Goal: Task Accomplishment & Management: Complete application form

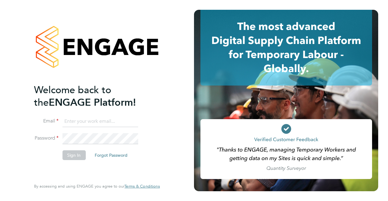
type input "[EMAIL_ADDRESS][DOMAIN_NAME]"
drag, startPoint x: 53, startPoint y: 161, endPoint x: 60, endPoint y: 159, distance: 7.3
click at [53, 161] on li "Sign In Forgot Password" at bounding box center [93, 159] width 119 height 16
click at [68, 158] on button "Sign In" at bounding box center [73, 156] width 23 height 10
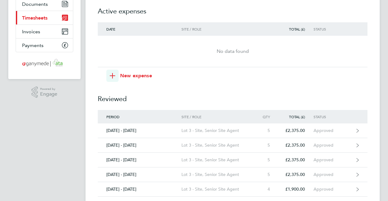
scroll to position [92, 0]
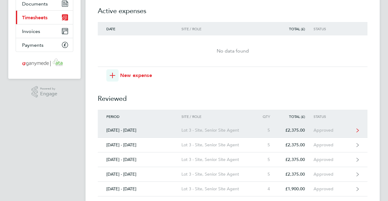
click at [134, 131] on div "18 - 24 Aug 2025" at bounding box center [140, 130] width 84 height 5
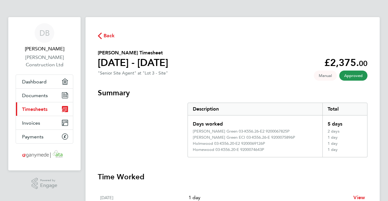
click at [105, 33] on span "Back" at bounding box center [108, 35] width 11 height 7
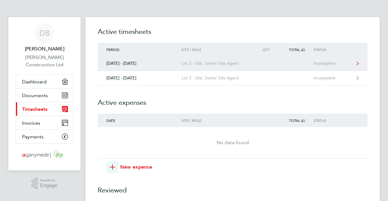
click at [131, 63] on div "25 - 31 Aug 2025" at bounding box center [140, 63] width 84 height 5
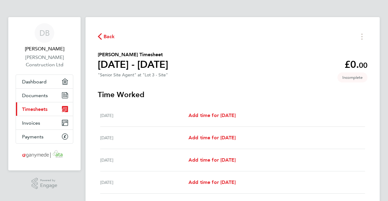
click at [193, 57] on section "Daniel Barnes's Timesheet 25 - 31 Aug 2025 £0. 00 "Senior Site Agent" at "Lot 3…" at bounding box center [232, 65] width 269 height 29
click at [211, 140] on span "Add time for Tue 26 Aug" at bounding box center [211, 138] width 47 height 6
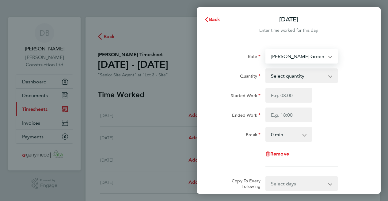
click at [309, 53] on select "Shamley Green 03-K556.26-E2 9200067825P - 475.00 Shamley Green ECI 03-K556.26-E…" at bounding box center [298, 56] width 64 height 13
click at [369, 84] on div "Rate Shamley Green 03-K556.26-E2 9200067825P - 475.00 Shamley Green ECI 03-K556…" at bounding box center [289, 134] width 184 height 184
click at [313, 75] on select "Select quantity 0.5 1" at bounding box center [298, 75] width 64 height 13
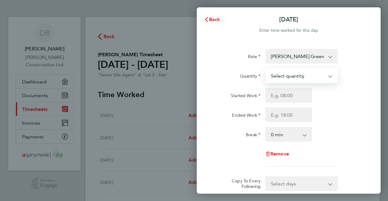
select select "1"
click at [266, 69] on select "Select quantity 0.5 1" at bounding box center [298, 75] width 64 height 13
click at [320, 56] on select "Shamley Green 03-K556.26-E2 9200067825P - 475.00 Shamley Green ECI 03-K556.26-E…" at bounding box center [298, 56] width 64 height 13
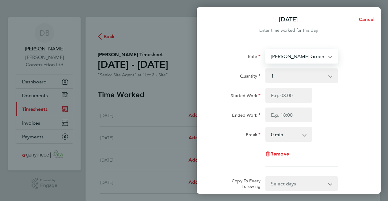
click at [365, 69] on div "Rate Shamley Green 03-K556.26-E2 9200067825P - 475.00 Shamley Green ECI 03-K556…" at bounding box center [289, 134] width 184 height 184
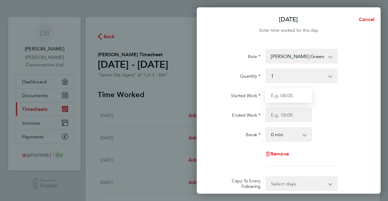
click at [307, 95] on input "Started Work" at bounding box center [288, 95] width 47 height 15
type input "08:00"
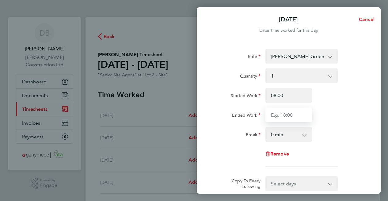
drag, startPoint x: 275, startPoint y: 116, endPoint x: 278, endPoint y: 113, distance: 3.9
click at [275, 116] on input "Ended Work" at bounding box center [288, 115] width 47 height 15
type input "17:00"
click at [280, 133] on select "0 min 15 min 30 min 45 min 60 min 75 min 90 min" at bounding box center [285, 134] width 38 height 13
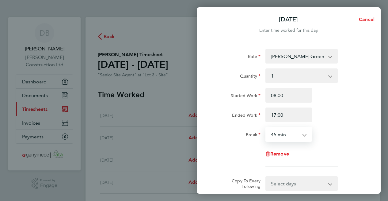
click at [266, 128] on select "0 min 15 min 30 min 45 min 60 min 75 min 90 min" at bounding box center [285, 134] width 38 height 13
click at [284, 135] on select "0 min 15 min 30 min 45 min 60 min 75 min 90 min" at bounding box center [285, 134] width 38 height 13
select select "30"
click at [266, 128] on select "0 min 15 min 30 min 45 min 60 min 75 min 90 min" at bounding box center [285, 134] width 38 height 13
click at [341, 142] on div "Rate Shamley Green 03-K556.26-E2 9200067825P - 475.00 Shamley Green ECI 03-K556…" at bounding box center [288, 108] width 149 height 118
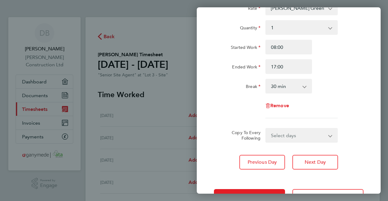
scroll to position [71, 0]
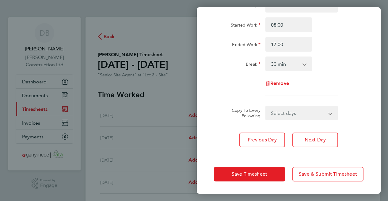
click at [316, 113] on select "Select days Day Weekday (Mon-Fri) Weekend (Sat-Sun) Wednesday Thursday Friday S…" at bounding box center [298, 113] width 64 height 13
select select "WEEKDAY"
click at [266, 107] on select "Select days Day Weekday (Mon-Fri) Weekend (Sat-Sun) Wednesday Thursday Friday S…" at bounding box center [298, 113] width 64 height 13
select select "2025-08-31"
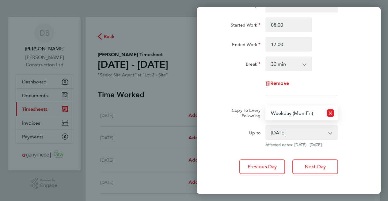
scroll to position [98, 0]
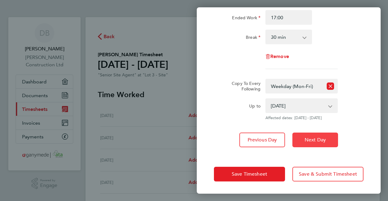
click at [312, 140] on span "Next Day" at bounding box center [314, 140] width 21 height 6
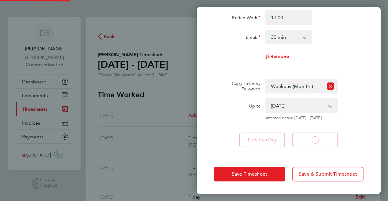
select select "1"
select select "30"
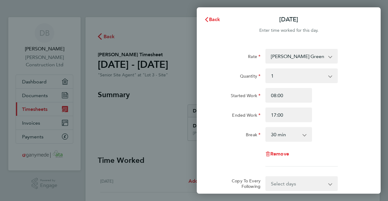
click at [321, 58] on select "Shamley Green 03-K556.26-E2 9200067825P - 475.00 Shamley Green ECI 03-K556.26-E…" at bounding box center [298, 56] width 64 height 13
select select "30"
click at [305, 75] on select "Select quantity 0.5 1" at bounding box center [298, 75] width 64 height 13
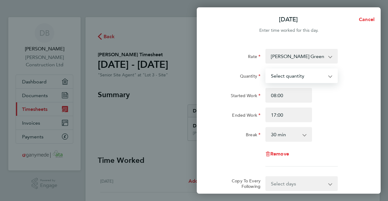
select select "1"
click at [266, 69] on select "Select quantity 0.5 1" at bounding box center [298, 75] width 64 height 13
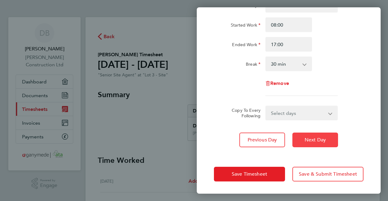
click at [318, 142] on span "Next Day" at bounding box center [314, 140] width 21 height 6
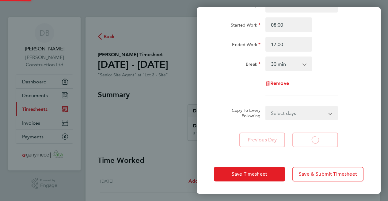
select select "1"
select select "30"
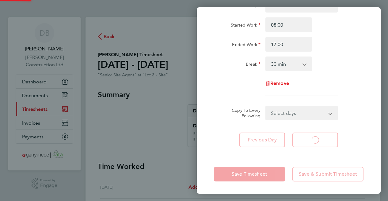
select select "1"
select select "30"
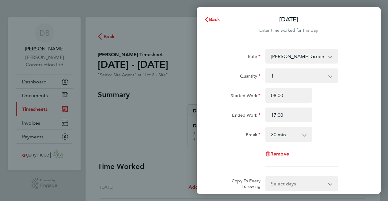
click at [307, 53] on select "Shamley Green 03-K556.26-E2 9200067825P - 475.00 Shamley Green ECI 03-K556.26-E…" at bounding box center [298, 56] width 64 height 13
select select "30"
click at [299, 79] on select "Select quantity 0.5 1" at bounding box center [298, 75] width 64 height 13
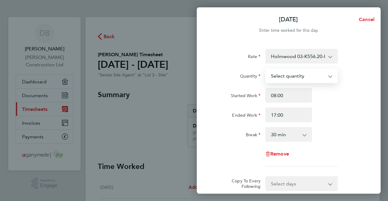
select select "1"
click at [266, 69] on select "Select quantity 0.5 1" at bounding box center [298, 75] width 64 height 13
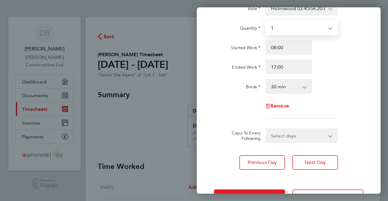
scroll to position [71, 0]
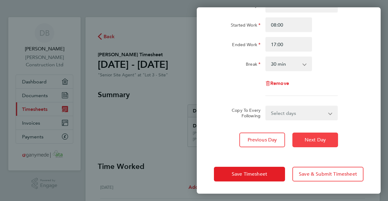
drag, startPoint x: 320, startPoint y: 137, endPoint x: 323, endPoint y: 122, distance: 14.8
click at [319, 137] on button "Next Day" at bounding box center [315, 140] width 46 height 15
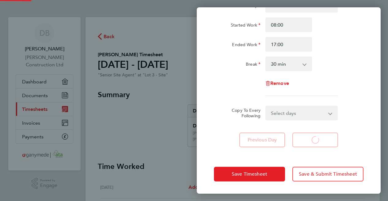
select select "1"
select select "30"
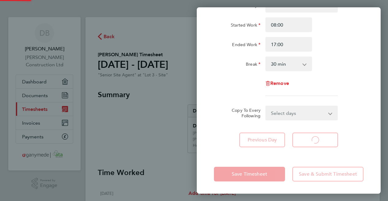
select select "1"
select select "30"
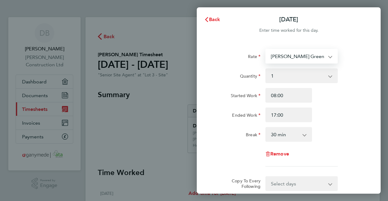
click at [304, 57] on select "Shamley Green 03-K556.26-E2 9200067825P - 475.00 Shamley Green ECI 03-K556.26-E…" at bounding box center [298, 56] width 64 height 13
select select "30"
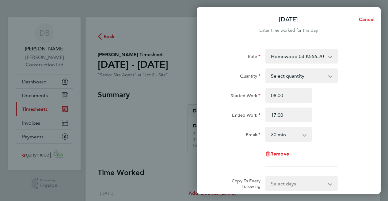
click at [299, 81] on select "Select quantity 0.5 1" at bounding box center [298, 75] width 64 height 13
select select "1"
click at [266, 69] on select "Select quantity 0.5 1" at bounding box center [298, 75] width 64 height 13
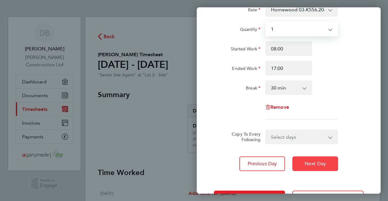
scroll to position [71, 0]
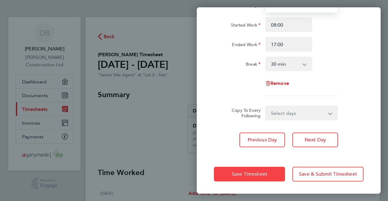
drag, startPoint x: 265, startPoint y: 176, endPoint x: 267, endPoint y: 173, distance: 4.0
click at [265, 176] on span "Save Timesheet" at bounding box center [249, 174] width 36 height 6
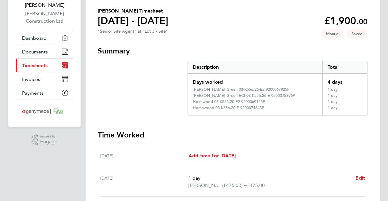
scroll to position [227, 0]
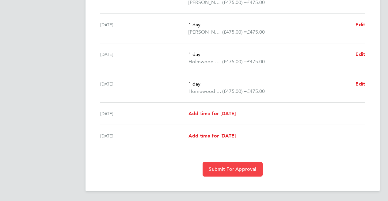
click at [240, 170] on span "Submit For Approval" at bounding box center [231, 170] width 47 height 6
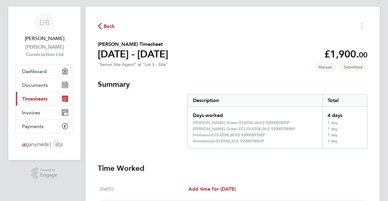
scroll to position [0, 0]
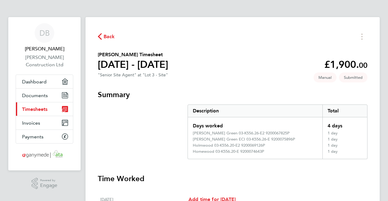
click at [107, 36] on span "Back" at bounding box center [108, 36] width 11 height 7
